Goal: Task Accomplishment & Management: Manage account settings

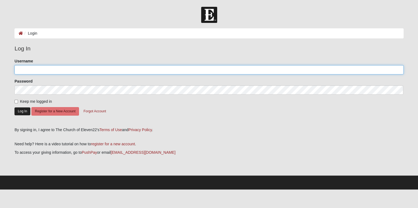
type input "DDriskell"
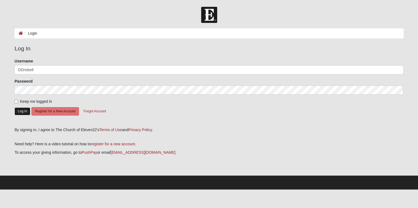
click at [18, 110] on button "Log In" at bounding box center [22, 112] width 16 height 8
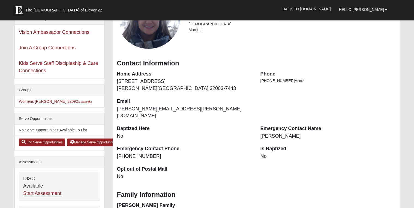
scroll to position [44, 0]
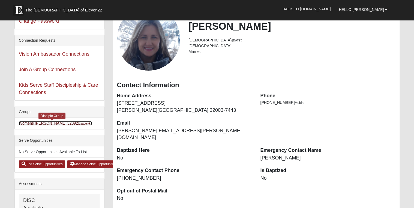
click at [49, 124] on link "Womens Driskell-Mele 32092 (Leader )" at bounding box center [55, 123] width 73 height 4
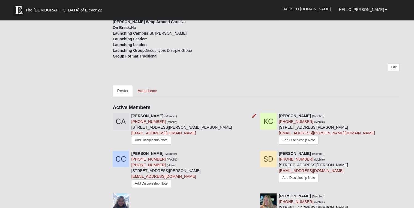
scroll to position [175, 0]
click at [146, 85] on link "Attendance" at bounding box center [148, 90] width 28 height 11
click at [150, 85] on link "Attendance" at bounding box center [148, 90] width 28 height 11
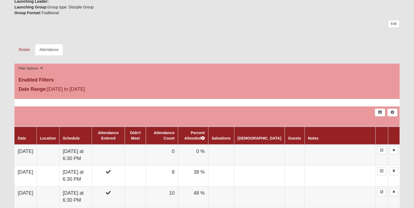
scroll to position [218, 0]
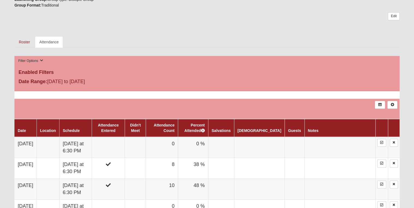
click at [85, 78] on div "Date Range: [DATE] to [DATE]" at bounding box center [78, 82] width 129 height 9
click at [40, 59] on icon at bounding box center [41, 60] width 3 height 3
click at [40, 60] on icon at bounding box center [41, 60] width 3 height 3
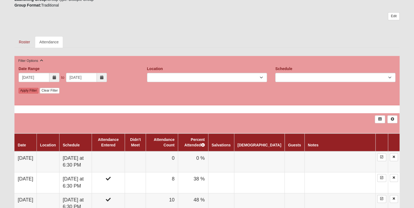
click at [101, 77] on icon at bounding box center [101, 78] width 3 height 4
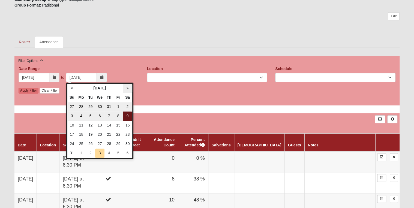
click at [127, 89] on th "»" at bounding box center [127, 88] width 9 height 9
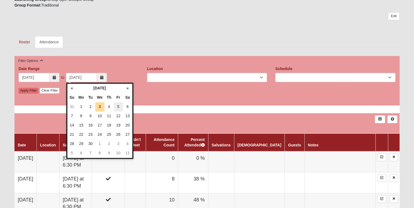
click at [116, 106] on td "5" at bounding box center [118, 106] width 9 height 9
type input "09/05/2025"
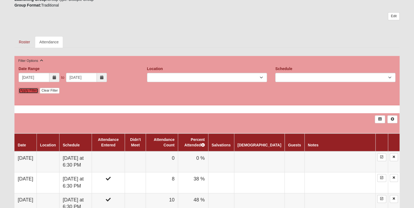
click at [30, 91] on link "Apply Filter" at bounding box center [29, 91] width 20 height 6
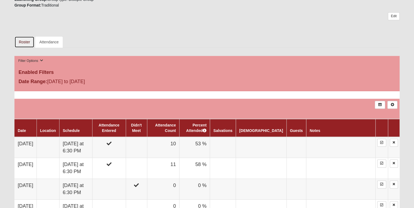
click at [23, 41] on link "Roster" at bounding box center [24, 41] width 20 height 11
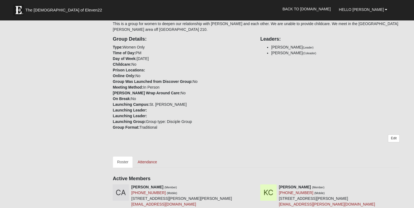
scroll to position [131, 0]
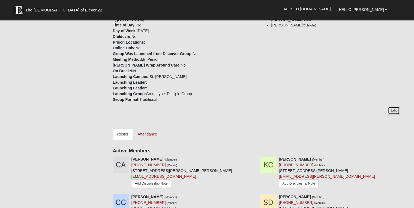
click at [395, 107] on link "Edit" at bounding box center [394, 111] width 12 height 8
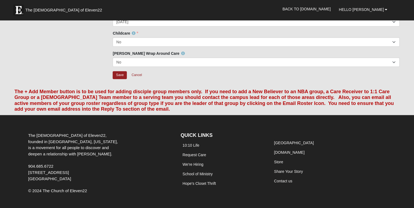
scroll to position [22, 0]
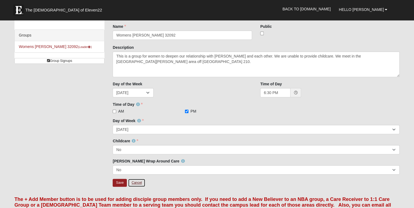
click at [138, 183] on link "Cancel" at bounding box center [136, 183] width 17 height 8
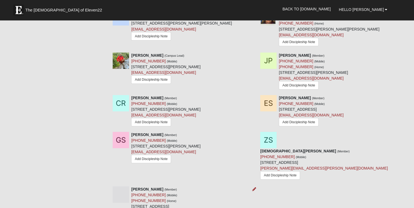
scroll to position [502, 0]
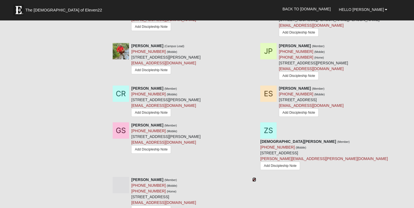
click at [255, 178] on icon at bounding box center [255, 180] width 4 height 4
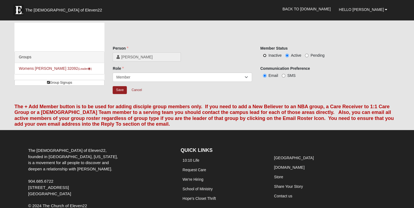
click at [264, 54] on input "Inactive" at bounding box center [265, 56] width 4 height 4
radio input "true"
click at [122, 88] on input "Save" at bounding box center [120, 90] width 14 height 8
